Goal: Task Accomplishment & Management: Use online tool/utility

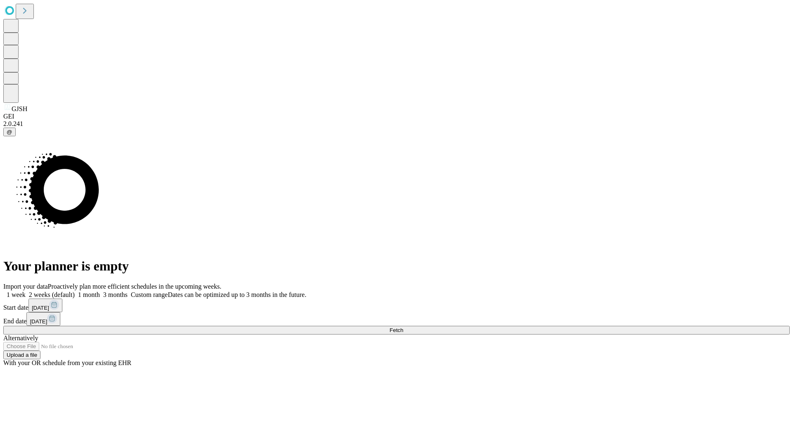
click at [403, 327] on span "Fetch" at bounding box center [397, 330] width 14 height 6
